Goal: Information Seeking & Learning: Learn about a topic

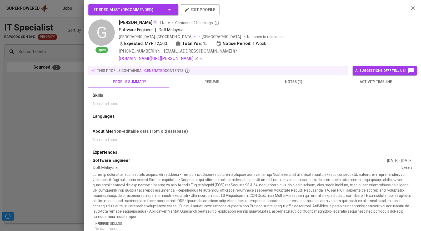
click at [16, 139] on div at bounding box center [210, 115] width 421 height 231
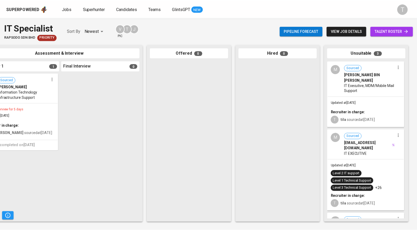
scroll to position [0, 0]
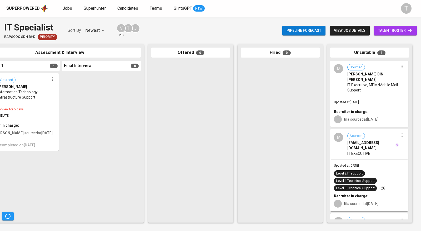
click at [69, 7] on span "Jobs" at bounding box center [67, 8] width 9 height 5
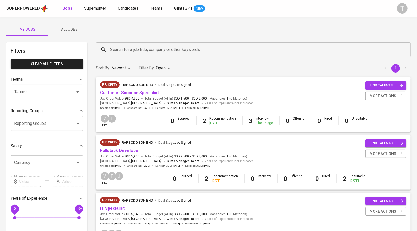
click at [253, 191] on div "Priority Rapsodo Sdn Bhd Deal Stage : Job Signed Fullstack Developer Job Order …" at bounding box center [253, 164] width 321 height 58
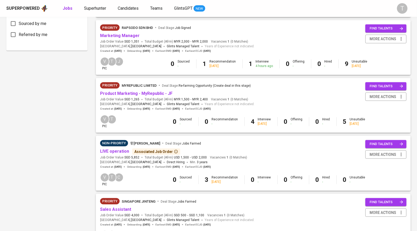
scroll to position [288, 0]
click at [139, 93] on link "Product Marketing - MyRepublic - JF" at bounding box center [136, 93] width 72 height 5
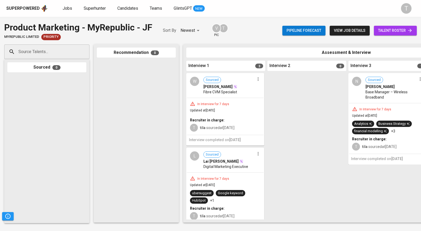
click at [389, 95] on span "Base Manager – Wireless Broadband" at bounding box center [391, 95] width 51 height 11
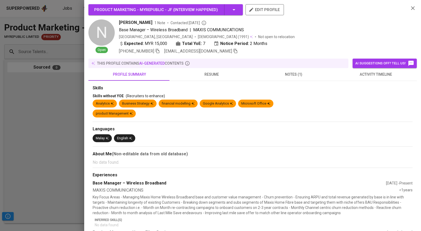
click at [292, 72] on span "notes (1)" at bounding box center [294, 74] width 76 height 7
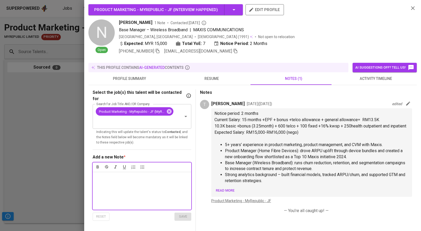
click at [58, 132] on div at bounding box center [210, 115] width 421 height 231
